Goal: Go to known website: Access a specific website the user already knows

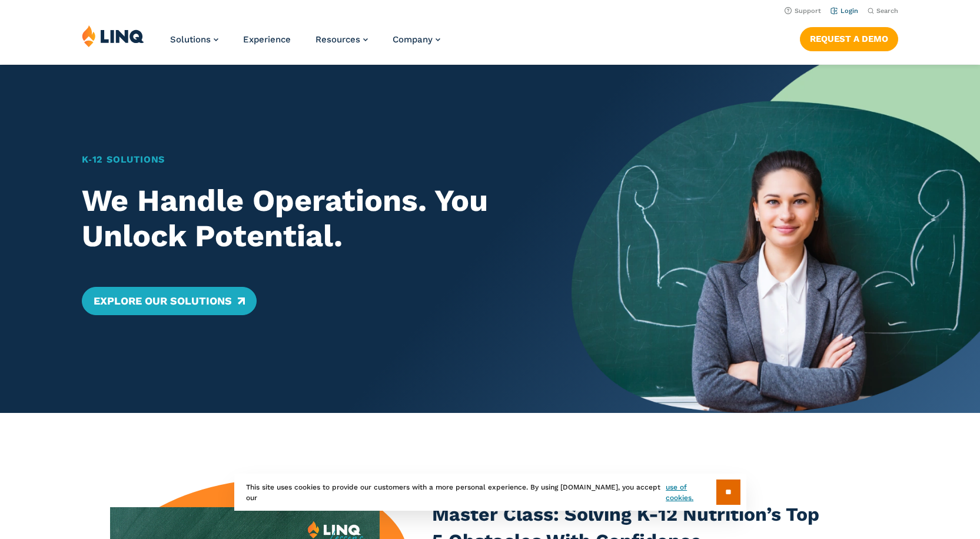
drag, startPoint x: 0, startPoint y: 0, endPoint x: 849, endPoint y: 12, distance: 849.4
click at [849, 12] on link "Login" at bounding box center [844, 11] width 28 height 8
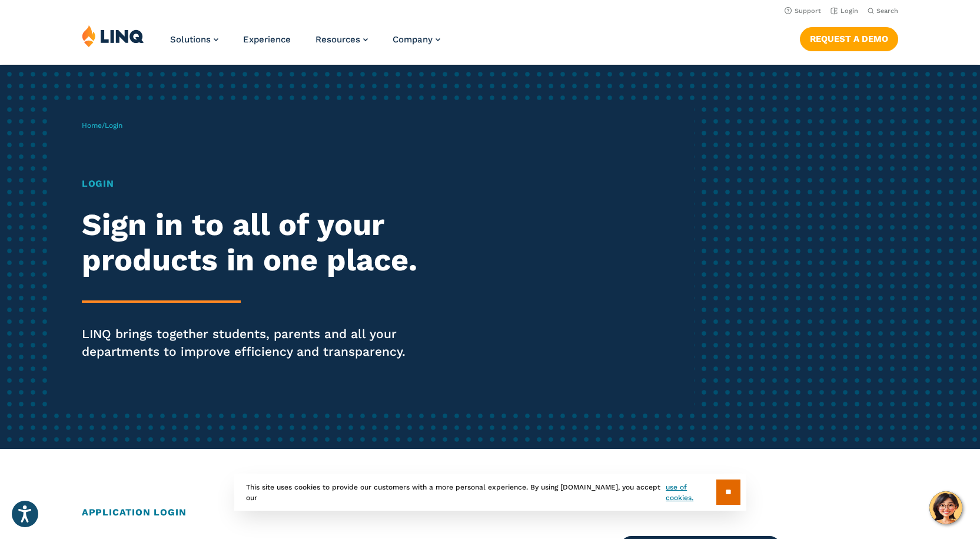
click at [102, 182] on h1 "Login" at bounding box center [270, 184] width 377 height 14
click at [122, 121] on p "Home / Login" at bounding box center [102, 125] width 41 height 11
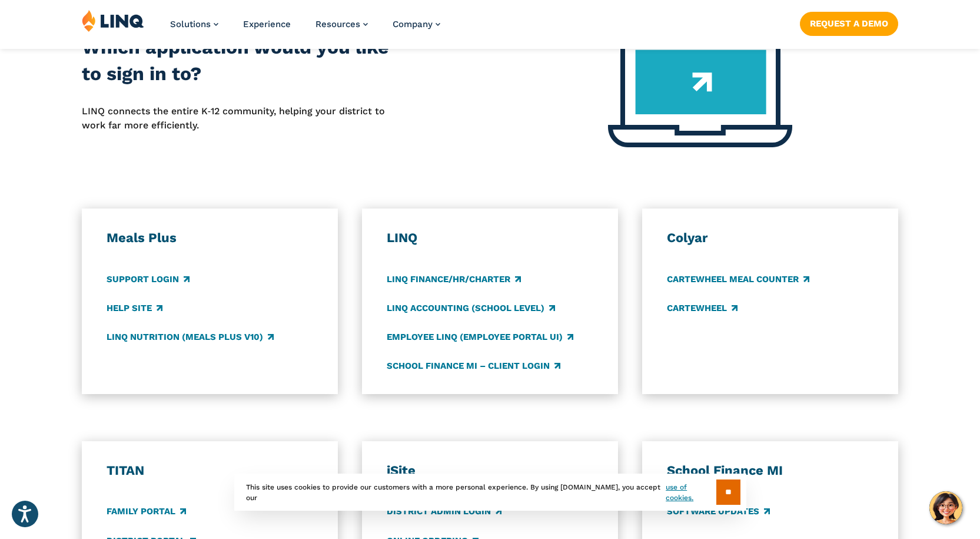
scroll to position [530, 0]
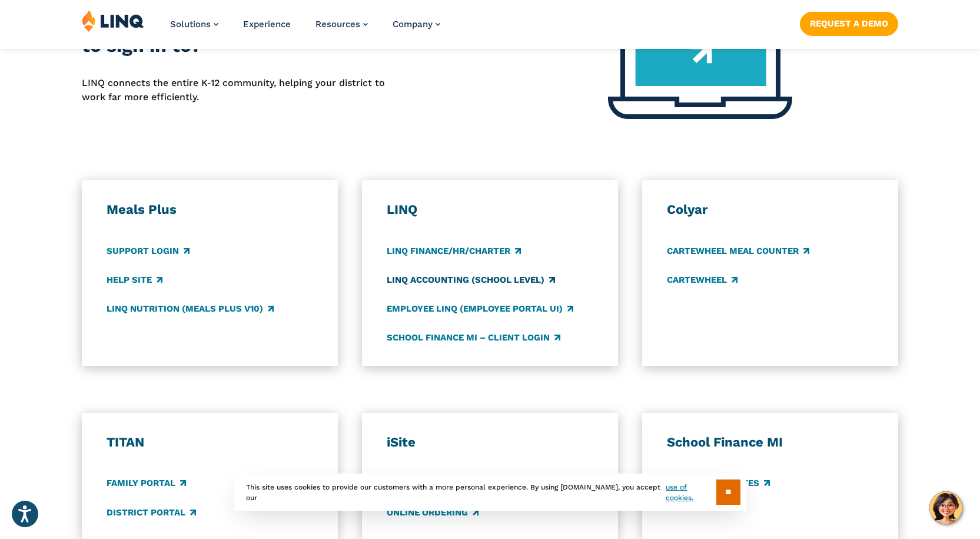
click at [431, 274] on link "LINQ Accounting (school level)" at bounding box center [471, 279] width 168 height 13
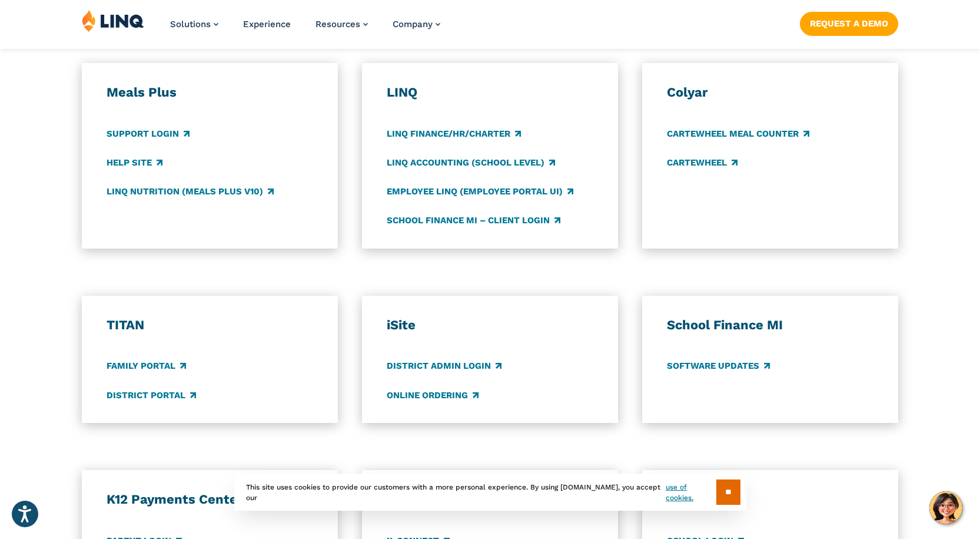
scroll to position [647, 0]
click at [214, 188] on link "LINQ Nutrition (Meals Plus v10)" at bounding box center [190, 190] width 167 height 13
